Goal: Task Accomplishment & Management: Use online tool/utility

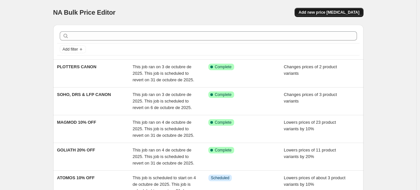
click at [324, 10] on span "Add new price [MEDICAL_DATA]" at bounding box center [329, 12] width 61 height 5
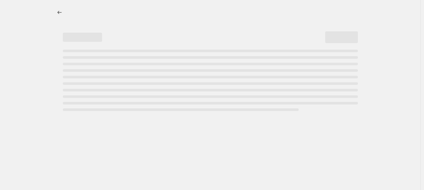
select select "percentage"
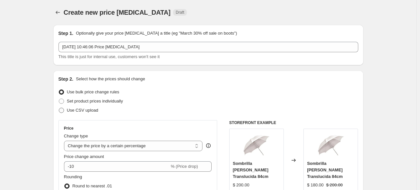
click at [89, 112] on span "Use CSV upload" at bounding box center [82, 110] width 31 height 5
click at [59, 108] on input "Use CSV upload" at bounding box center [59, 108] width 0 height 0
radio input "true"
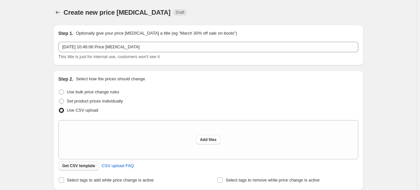
click at [87, 163] on button "Get CSV template" at bounding box center [78, 165] width 41 height 9
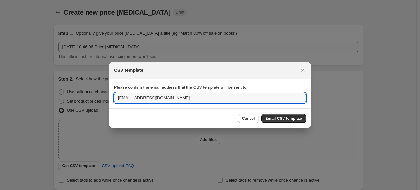
drag, startPoint x: 128, startPoint y: 99, endPoint x: 89, endPoint y: 99, distance: 39.5
type input "[EMAIL_ADDRESS][DOMAIN_NAME]"
click at [298, 117] on span "Email CSV template" at bounding box center [283, 118] width 37 height 5
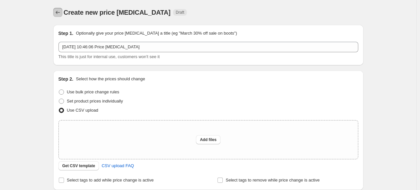
click at [56, 14] on icon "Price change jobs" at bounding box center [58, 12] width 7 height 7
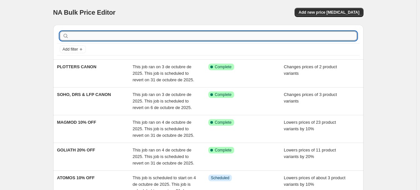
click at [96, 37] on input "text" at bounding box center [213, 35] width 287 height 9
type input "sony"
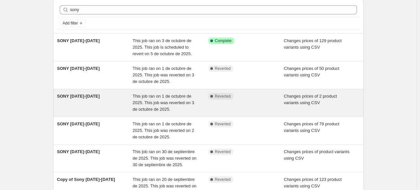
scroll to position [26, 0]
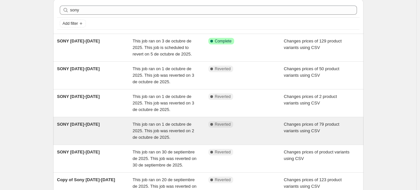
click at [137, 133] on div "This job ran on 1 de octubre de 2025. This job was reverted on 2 de octubre de …" at bounding box center [171, 131] width 76 height 20
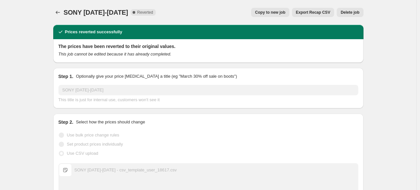
click at [275, 16] on button "Copy to new job" at bounding box center [270, 12] width 38 height 9
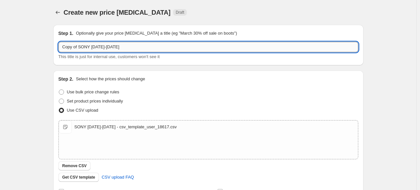
click at [112, 47] on input "Copy of SONY [DATE]-[DATE]" at bounding box center [208, 47] width 300 height 10
click at [89, 46] on input "SONY" at bounding box center [208, 47] width 300 height 10
type input "SONY [DATE]-[DATE]"
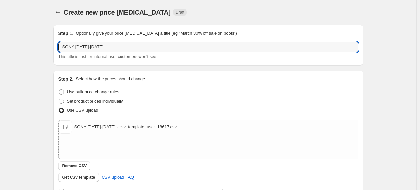
click at [25, 112] on div "Create new price [MEDICAL_DATA]. This page is ready Create new price [MEDICAL_D…" at bounding box center [208, 151] width 417 height 303
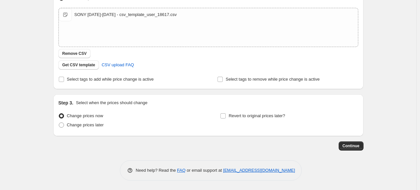
scroll to position [112, 0]
click at [80, 124] on span "Change prices later" at bounding box center [85, 125] width 37 height 5
click at [59, 123] on input "Change prices later" at bounding box center [59, 123] width 0 height 0
radio input "true"
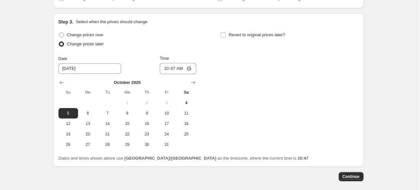
scroll to position [197, 0]
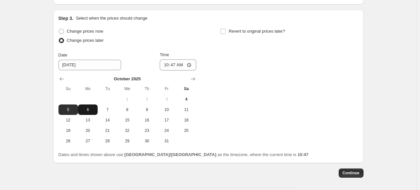
click at [94, 108] on span "6" at bounding box center [88, 109] width 14 height 5
type input "[DATE]"
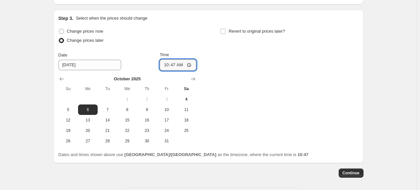
click at [165, 68] on input "10:47" at bounding box center [178, 64] width 37 height 11
click at [171, 66] on input "09:00" at bounding box center [178, 64] width 37 height 11
type input "09:30"
click at [235, 29] on span "Revert to original prices later?" at bounding box center [257, 31] width 57 height 5
click at [226, 29] on input "Revert to original prices later?" at bounding box center [223, 31] width 5 height 5
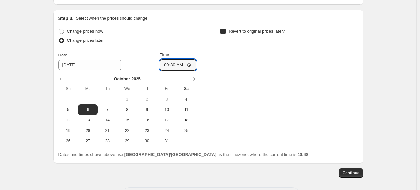
checkbox input "true"
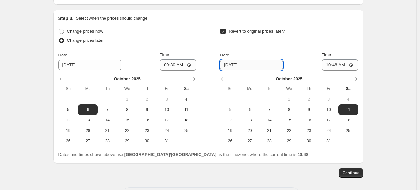
click at [230, 64] on input "[DATE]" at bounding box center [251, 65] width 63 height 10
click at [247, 65] on input "[DATE]" at bounding box center [251, 65] width 63 height 10
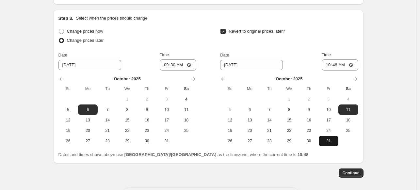
click at [322, 140] on button "31" at bounding box center [329, 141] width 20 height 10
type input "[DATE]"
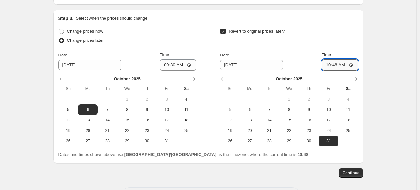
click at [325, 63] on input "10:48" at bounding box center [340, 64] width 37 height 11
type input "23:59"
click at [399, 41] on div "Create new price [MEDICAL_DATA]. This page is ready Create new price [MEDICAL_D…" at bounding box center [208, 10] width 417 height 415
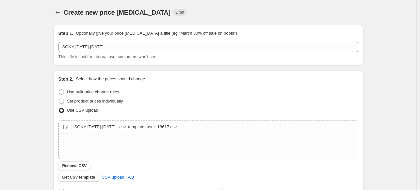
scroll to position [224, 0]
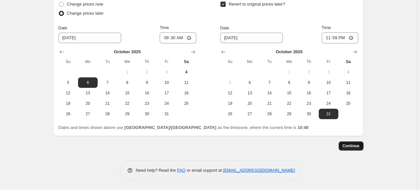
click at [346, 148] on span "Continue" at bounding box center [351, 145] width 17 height 5
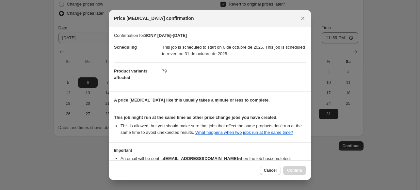
scroll to position [42, 0]
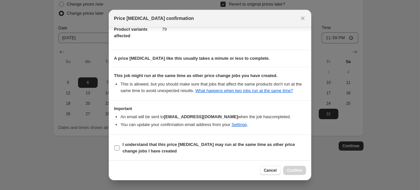
click at [223, 147] on b "I understand that this price [MEDICAL_DATA] may run at the same time as other p…" at bounding box center [209, 147] width 173 height 11
click at [120, 147] on input "I understand that this price [MEDICAL_DATA] may run at the same time as other p…" at bounding box center [116, 147] width 5 height 5
checkbox input "true"
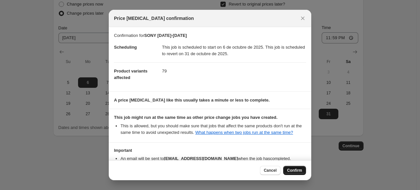
click at [297, 168] on span "Confirm" at bounding box center [294, 170] width 15 height 5
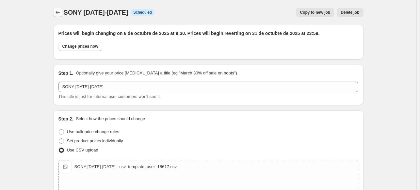
click at [59, 12] on icon "Price change jobs" at bounding box center [58, 12] width 7 height 7
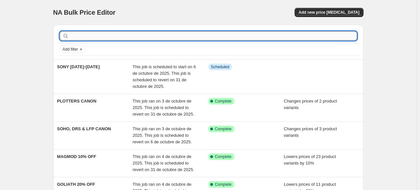
click at [105, 34] on input "text" at bounding box center [213, 35] width 287 height 9
type input "SONY"
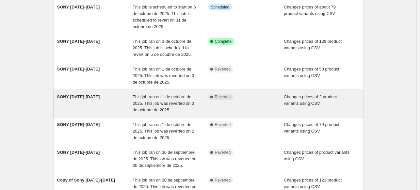
scroll to position [60, 0]
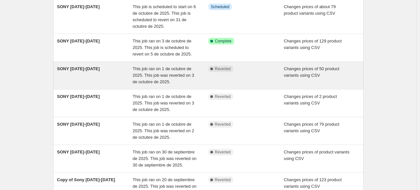
click at [174, 76] on span "This job ran on 1 de octubre de 2025. This job was reverted on 3 de octubre de …" at bounding box center [163, 75] width 61 height 18
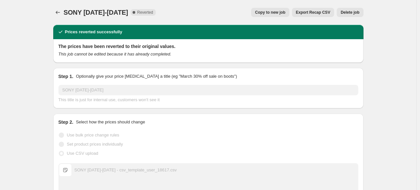
click at [267, 10] on button "Copy to new job" at bounding box center [270, 12] width 38 height 9
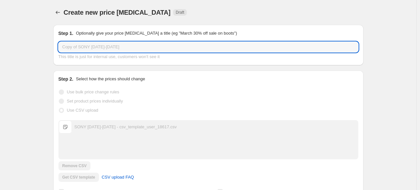
click at [122, 48] on input "Copy of SONY [DATE]-[DATE]" at bounding box center [208, 47] width 300 height 10
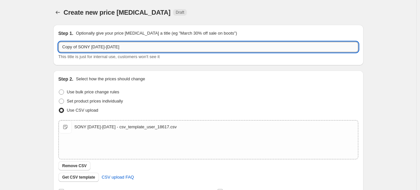
click at [122, 48] on input "Copy of SONY [DATE]-[DATE]" at bounding box center [208, 47] width 300 height 10
type input "s"
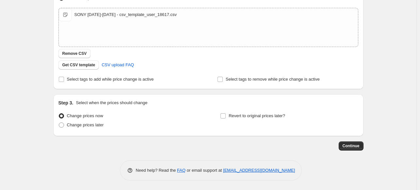
type input "SONY [DATE]-[DATE] 2"
click at [75, 132] on div "Step 3. Select when the prices should change Change prices now Change prices la…" at bounding box center [208, 115] width 310 height 42
click at [73, 130] on div "Change prices now Change prices later" at bounding box center [127, 121] width 138 height 20
click at [72, 129] on label "Change prices later" at bounding box center [80, 125] width 45 height 9
click at [59, 123] on input "Change prices later" at bounding box center [59, 123] width 0 height 0
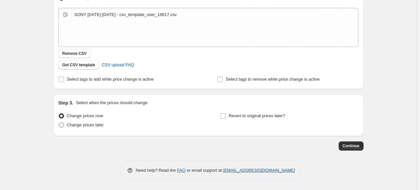
radio input "true"
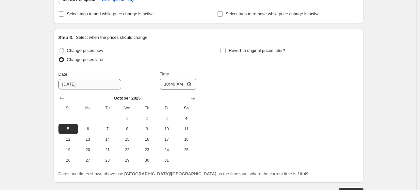
scroll to position [179, 0]
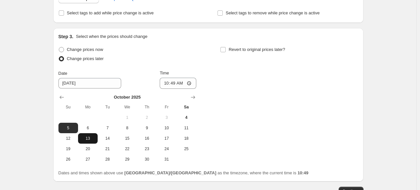
click at [89, 134] on button "13" at bounding box center [88, 138] width 20 height 10
click at [89, 132] on button "6" at bounding box center [88, 128] width 20 height 10
type input "[DATE]"
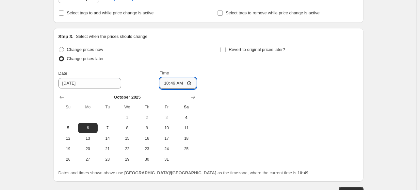
click at [164, 83] on input "10:49" at bounding box center [178, 83] width 37 height 11
type input "09:30"
click at [236, 53] on span "Revert to original prices later?" at bounding box center [257, 49] width 57 height 7
click at [226, 52] on input "Revert to original prices later?" at bounding box center [223, 49] width 5 height 5
checkbox input "true"
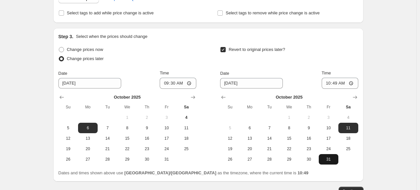
click at [326, 161] on span "31" at bounding box center [329, 159] width 14 height 5
type input "[DATE]"
click at [325, 89] on div "[DATE] Su Mo Tu We Th Fr Sa 1 2 3 4 5 6 7 8 9 10 11 12 13 14 15 16 17 18 19 20 …" at bounding box center [286, 127] width 143 height 76
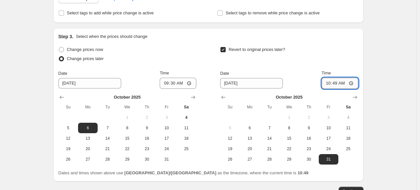
click at [324, 86] on input "10:49" at bounding box center [340, 83] width 37 height 11
type input "23:59"
click at [377, 68] on div "Create new price [MEDICAL_DATA]. This page is ready Create new price [MEDICAL_D…" at bounding box center [208, 28] width 417 height 415
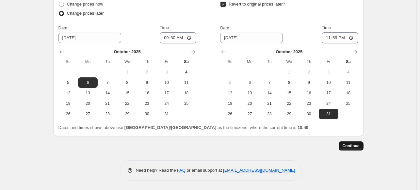
click at [349, 143] on span "Continue" at bounding box center [351, 145] width 17 height 5
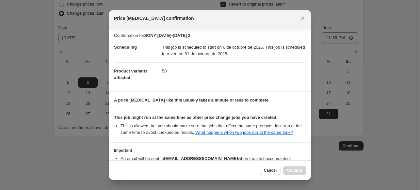
scroll to position [42, 0]
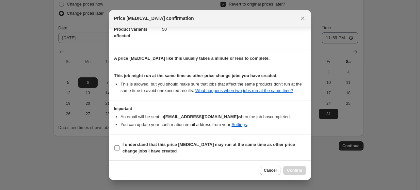
click at [277, 151] on span "I understand that this price [MEDICAL_DATA] may run at the same time as other p…" at bounding box center [215, 147] width 184 height 13
click at [120, 151] on input "I understand that this price [MEDICAL_DATA] may run at the same time as other p…" at bounding box center [116, 147] width 5 height 5
checkbox input "true"
click at [294, 167] on button "Confirm" at bounding box center [294, 170] width 23 height 9
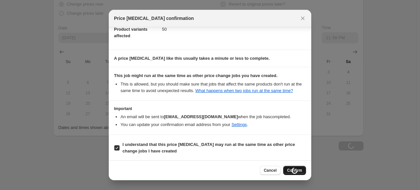
type input "SONY [DATE]-[DATE] 2"
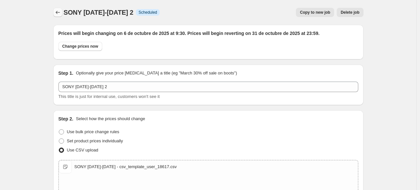
click at [58, 13] on icon "Price change jobs" at bounding box center [58, 12] width 7 height 7
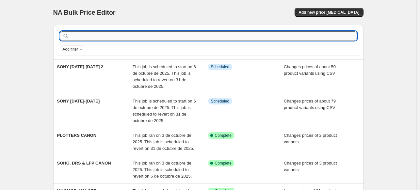
click at [103, 39] on input "text" at bounding box center [213, 35] width 287 height 9
type input "SONY"
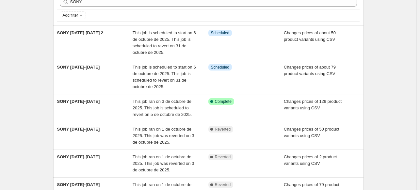
scroll to position [36, 0]
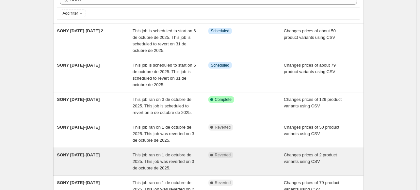
click at [122, 169] on div "SONY [DATE]-[DATE]" at bounding box center [95, 162] width 76 height 20
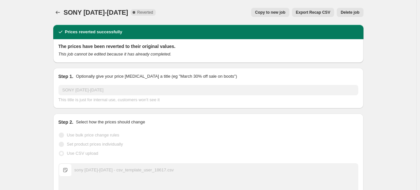
click at [271, 15] on button "Copy to new job" at bounding box center [270, 12] width 38 height 9
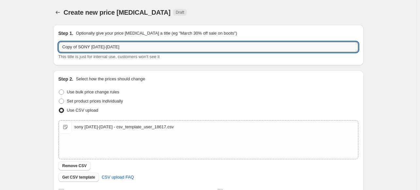
drag, startPoint x: 80, startPoint y: 47, endPoint x: 52, endPoint y: 51, distance: 27.7
click at [52, 51] on div "Step 1. Optionally give your price [MEDICAL_DATA] a title (eg "March 30% off sa…" at bounding box center [206, 141] width 316 height 243
click at [101, 49] on input "SONY [DATE]-[DATE]" at bounding box center [208, 47] width 300 height 10
drag, startPoint x: 101, startPoint y: 49, endPoint x: 75, endPoint y: 51, distance: 25.5
click at [75, 51] on input "SONY [DATE]-[DATE]" at bounding box center [208, 47] width 300 height 10
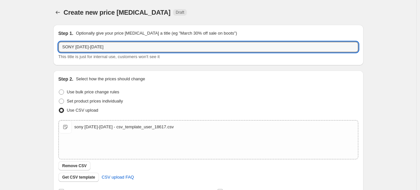
type input "SONY [DATE]-[DATE]"
click at [37, 95] on div "Create new price [MEDICAL_DATA]. This page is ready Create new price [MEDICAL_D…" at bounding box center [208, 151] width 417 height 303
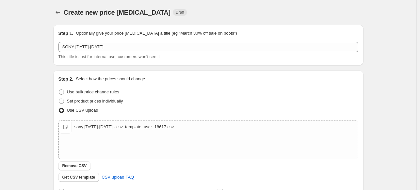
scroll to position [112, 0]
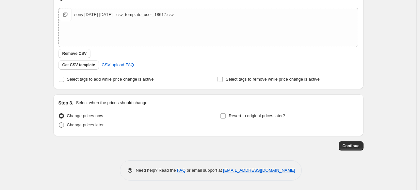
click at [75, 124] on span "Change prices later" at bounding box center [85, 125] width 37 height 5
click at [59, 123] on input "Change prices later" at bounding box center [59, 123] width 0 height 0
radio input "true"
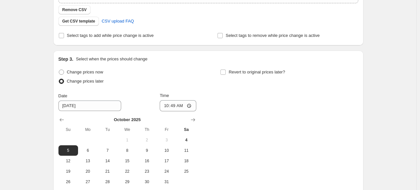
scroll to position [157, 0]
click at [89, 147] on span "6" at bounding box center [88, 149] width 14 height 5
type input "[DATE]"
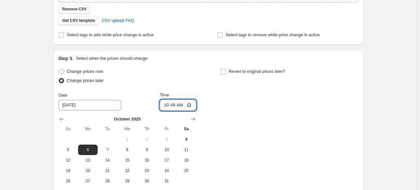
click at [166, 104] on input "10:49" at bounding box center [178, 105] width 37 height 11
type input "09:30"
click at [236, 73] on span "Revert to original prices later?" at bounding box center [257, 71] width 57 height 5
click at [226, 73] on input "Revert to original prices later?" at bounding box center [223, 71] width 5 height 5
checkbox input "true"
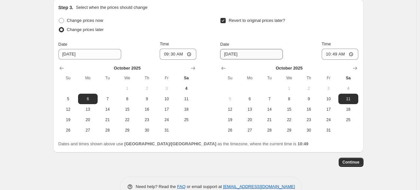
scroll to position [209, 0]
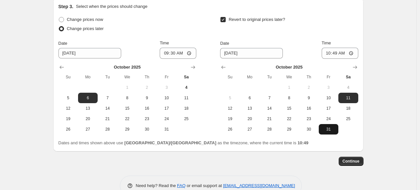
click at [324, 128] on span "31" at bounding box center [329, 129] width 14 height 5
type input "[DATE]"
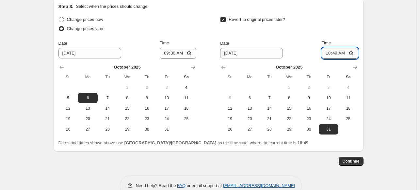
click at [325, 49] on input "10:49" at bounding box center [340, 53] width 37 height 11
type input "23:59"
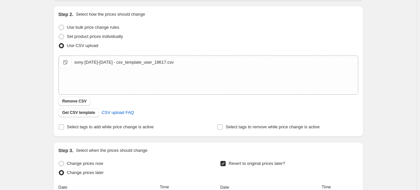
scroll to position [0, 0]
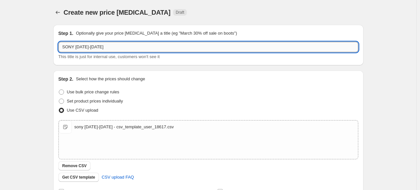
click at [78, 49] on input "SONY [DATE]-[DATE]" at bounding box center [208, 47] width 300 height 10
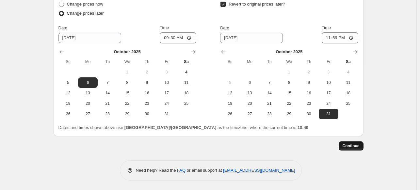
click at [352, 149] on button "Continue" at bounding box center [351, 145] width 25 height 9
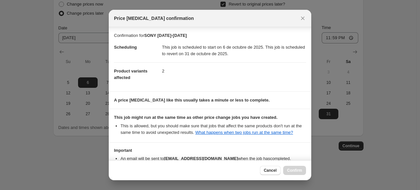
scroll to position [42, 0]
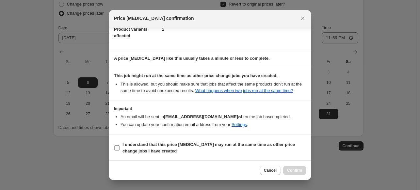
click at [247, 150] on span "I understand that this price [MEDICAL_DATA] may run at the same time as other p…" at bounding box center [215, 147] width 184 height 13
click at [120, 150] on input "I understand that this price [MEDICAL_DATA] may run at the same time as other p…" at bounding box center [116, 147] width 5 height 5
checkbox input "true"
click at [292, 169] on span "Confirm" at bounding box center [294, 170] width 15 height 5
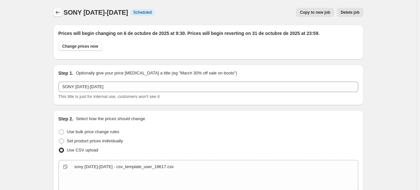
click at [58, 16] on button "Price change jobs" at bounding box center [57, 12] width 9 height 9
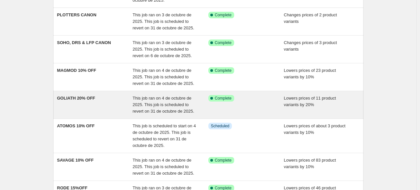
scroll to position [156, 0]
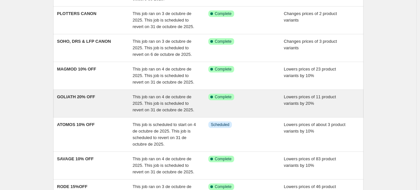
click at [132, 129] on div "ATOMOS 10% OFF" at bounding box center [95, 135] width 76 height 26
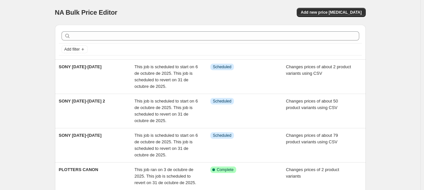
select select "percentage"
select select "inventory_quantity"
select select ">"
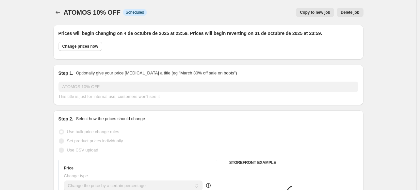
select select "vendor"
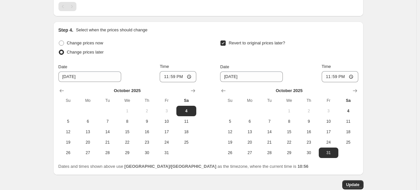
scroll to position [612, 0]
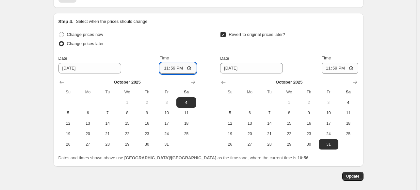
click at [166, 67] on input "23:59" at bounding box center [178, 68] width 37 height 11
type input "09:30"
click at [356, 172] on button "Update" at bounding box center [352, 176] width 21 height 9
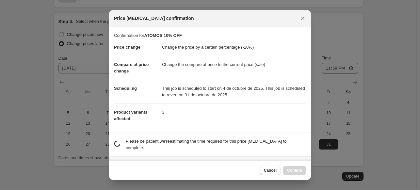
scroll to position [83, 0]
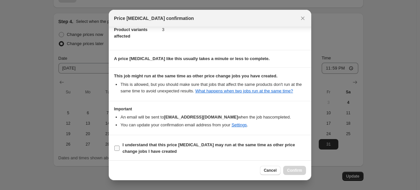
click at [259, 143] on b "I understand that this price [MEDICAL_DATA] may run at the same time as other p…" at bounding box center [209, 147] width 173 height 11
click at [120, 146] on input "I understand that this price [MEDICAL_DATA] may run at the same time as other p…" at bounding box center [116, 148] width 5 height 5
checkbox input "true"
click at [295, 171] on span "Confirm" at bounding box center [294, 170] width 15 height 5
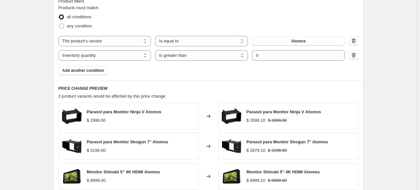
scroll to position [409, 0]
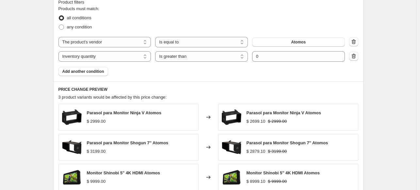
select select "percentage"
select select "vendor"
select select "inventory_quantity"
select select ">"
